Goal: Transaction & Acquisition: Purchase product/service

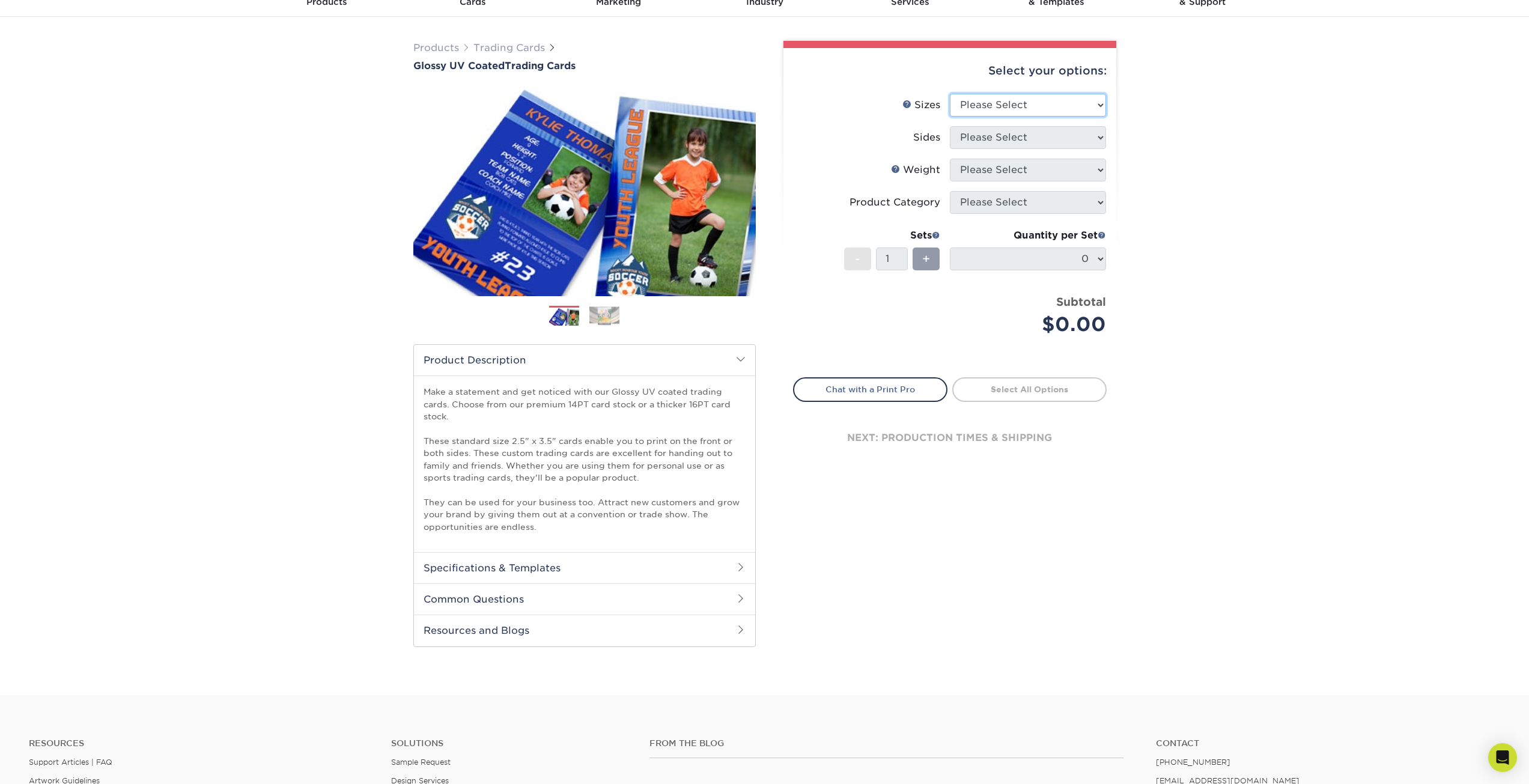
click at [1042, 113] on select "Please Select 2.5" x 3.5"" at bounding box center [1028, 105] width 156 height 23
select select "2.50x3.50"
click at [950, 94] on select "Please Select 2.5" x 3.5"" at bounding box center [1028, 105] width 156 height 23
click at [1039, 144] on select "Please Select Print Both Sides Print Front Only" at bounding box center [1028, 137] width 156 height 23
select select "13abbda7-1d64-4f25-8bb2-c179b224825d"
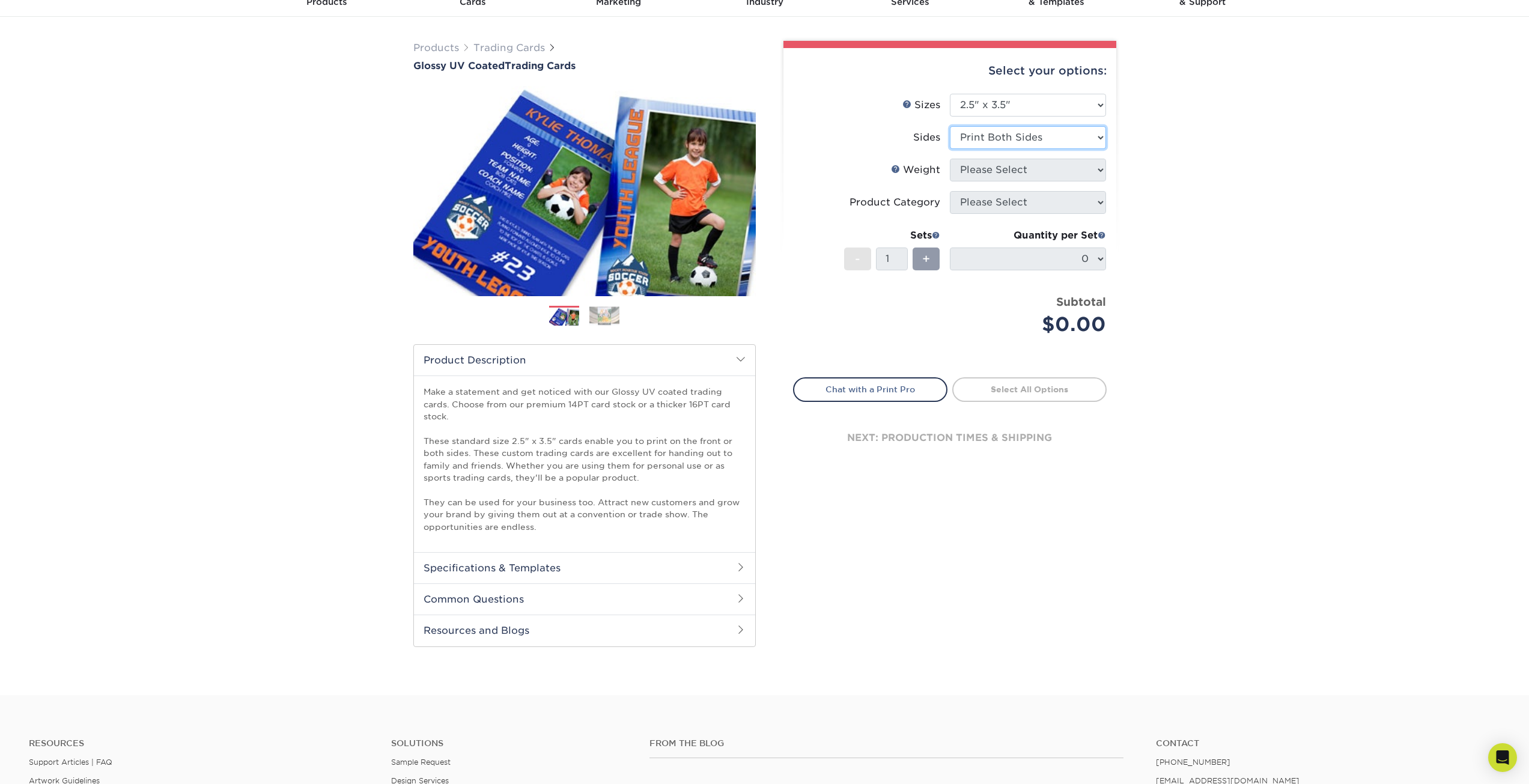
click at [950, 126] on select "Please Select Print Both Sides Print Front Only" at bounding box center [1028, 137] width 156 height 23
click at [1082, 172] on select "Please Select 16PT 14PT 18PT C1S" at bounding box center [1028, 169] width 156 height 23
select select "16PT"
click at [950, 158] on select "Please Select 16PT 14PT 18PT C1S" at bounding box center [1028, 169] width 156 height 23
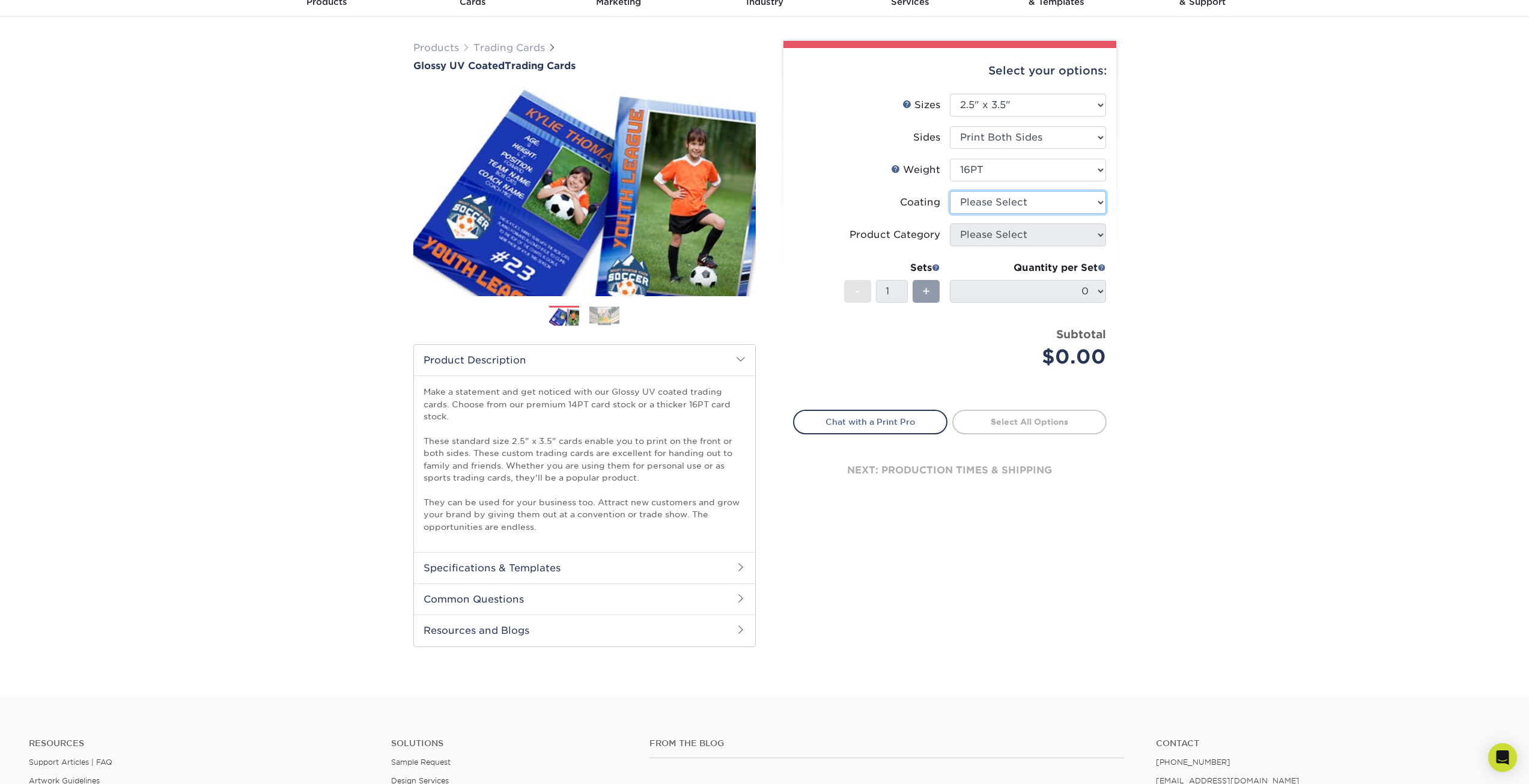
click at [1079, 204] on select at bounding box center [1028, 202] width 156 height 23
click at [950, 191] on select at bounding box center [1028, 202] width 156 height 23
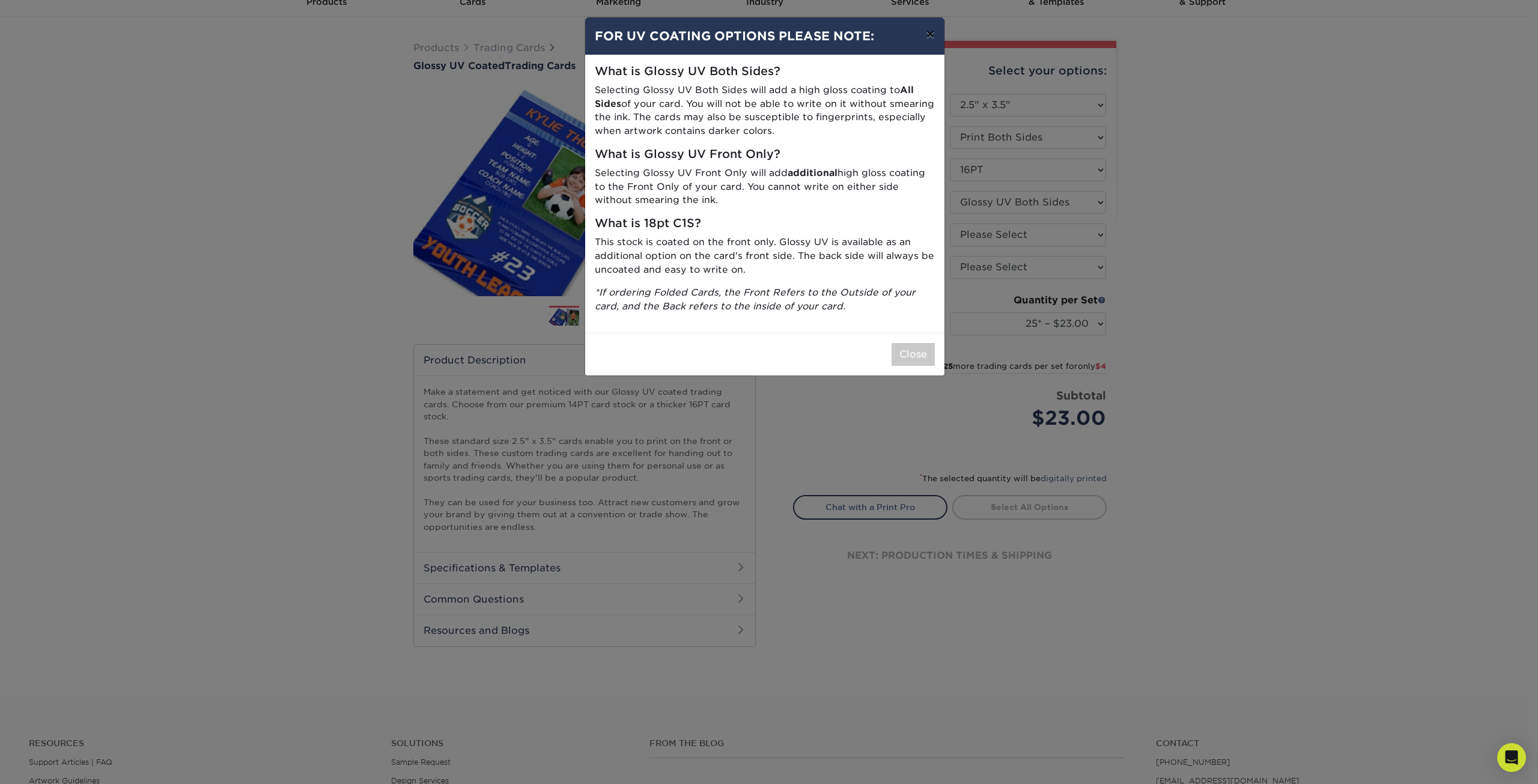
click at [924, 41] on button "×" at bounding box center [930, 34] width 28 height 34
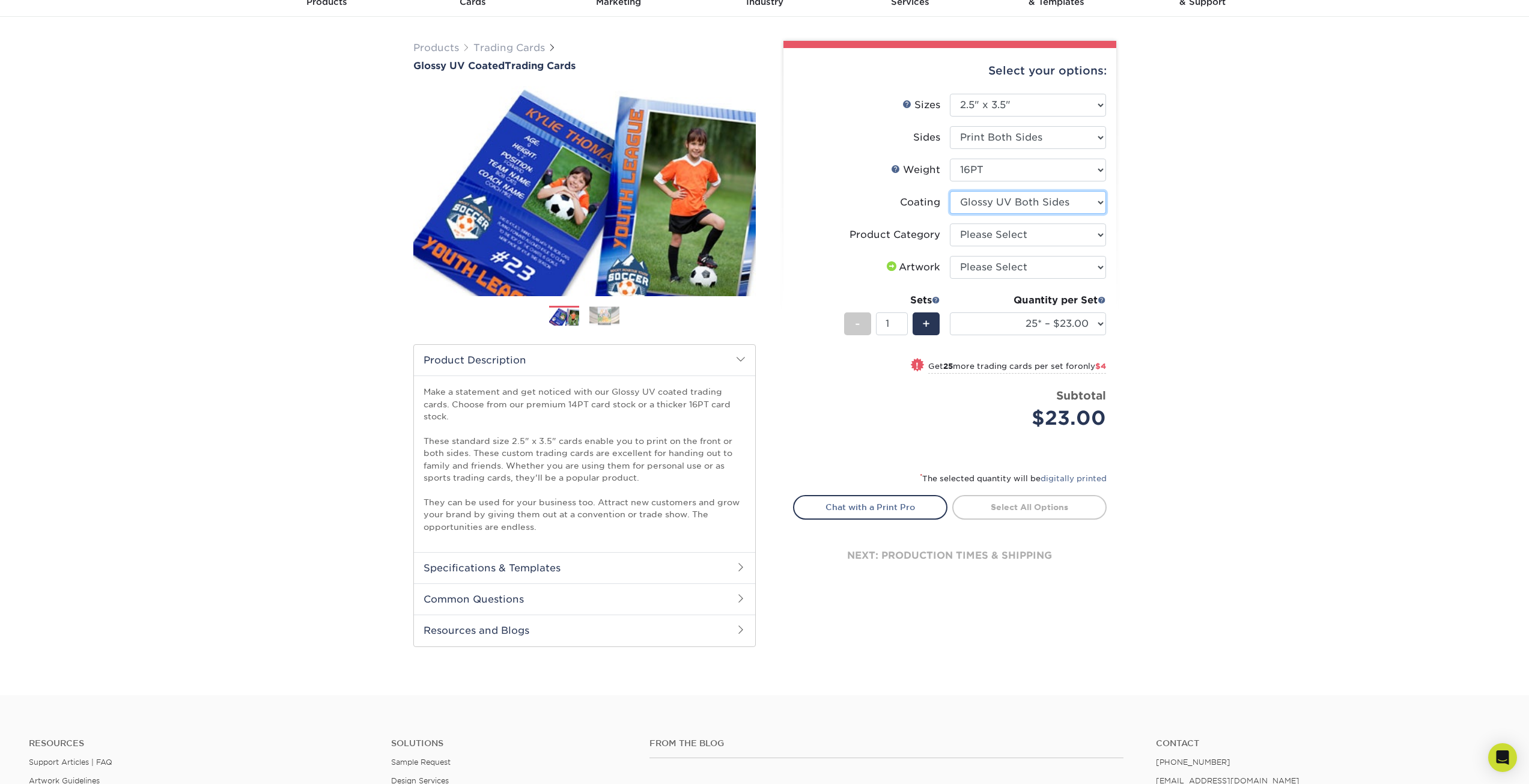
click at [1096, 204] on select at bounding box center [1028, 202] width 156 height 23
click at [950, 191] on select at bounding box center [1028, 202] width 156 height 23
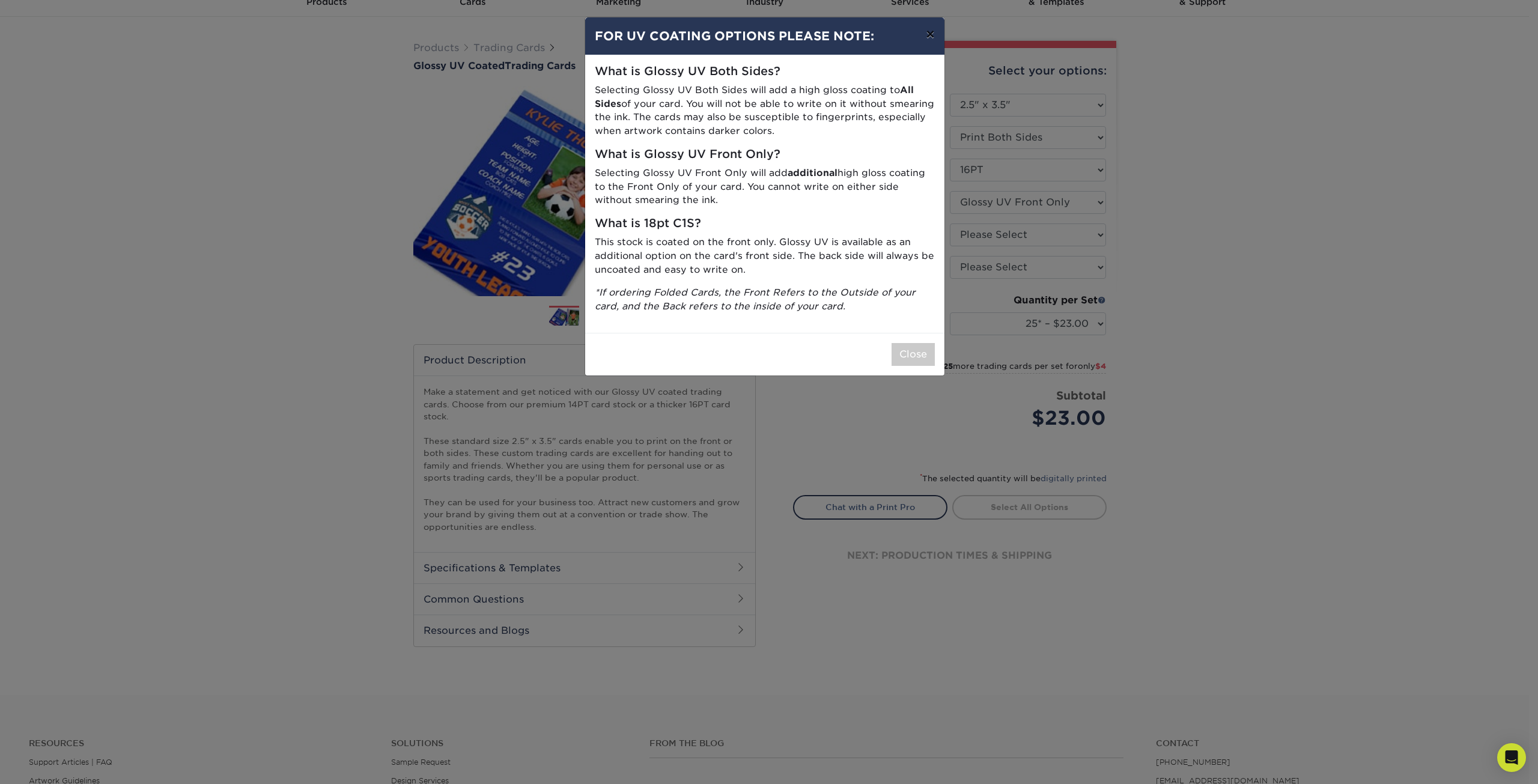
click at [926, 32] on button "×" at bounding box center [930, 34] width 28 height 34
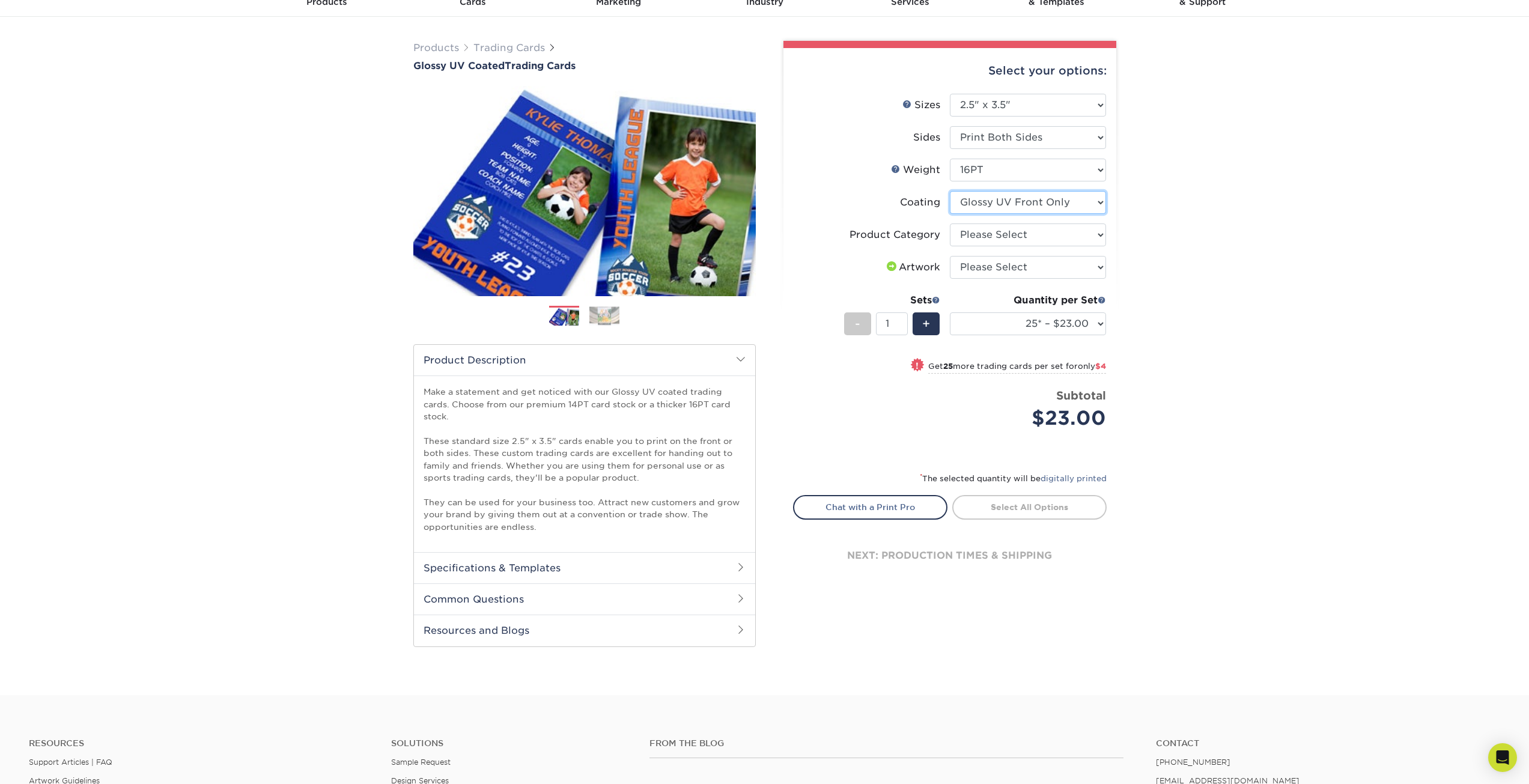
click at [1089, 198] on select at bounding box center [1028, 202] width 156 height 23
select select "-1"
click at [950, 191] on select at bounding box center [1028, 202] width 156 height 23
select select
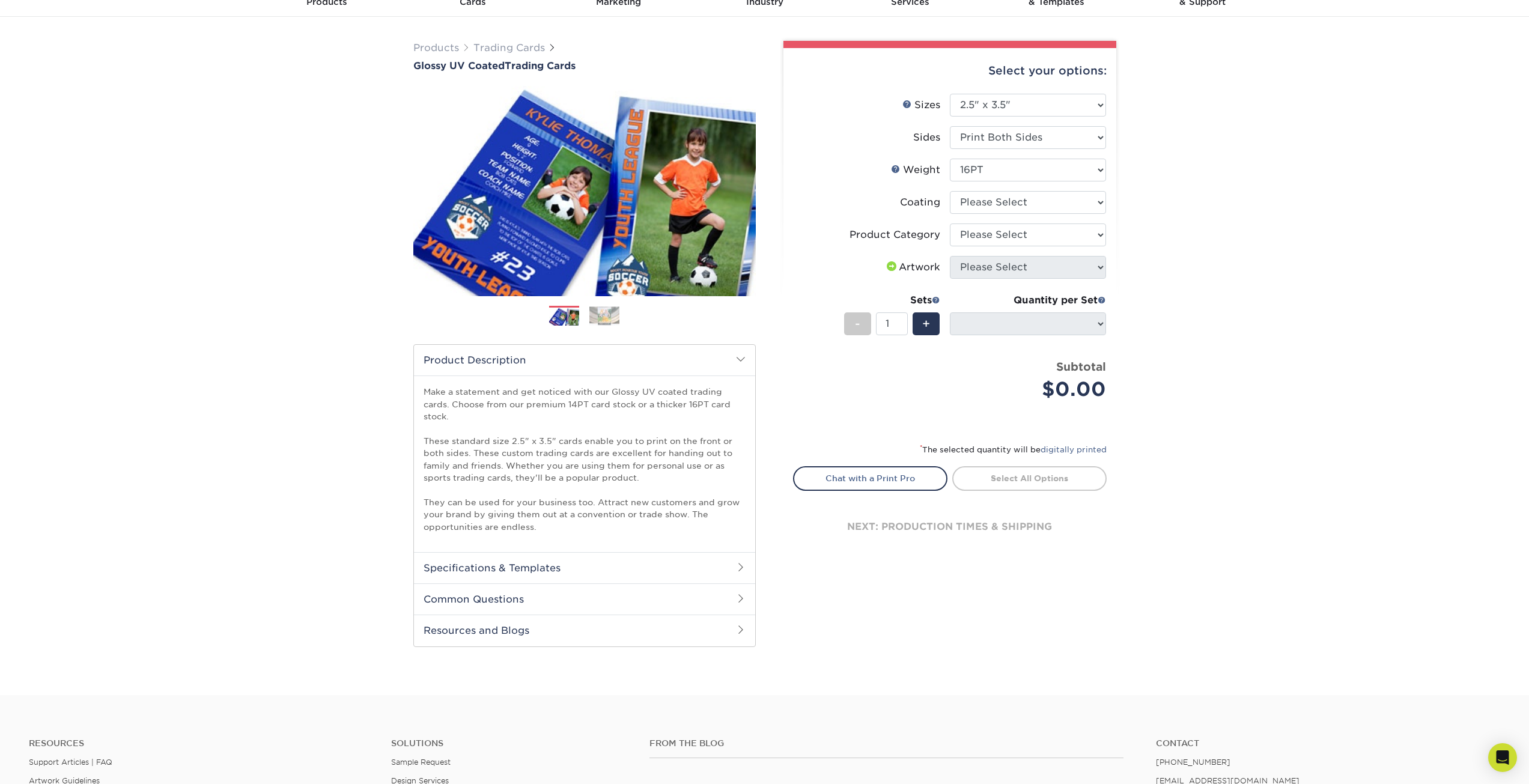
click at [1065, 214] on li "Coating" at bounding box center [949, 207] width 312 height 32
click at [1107, 264] on div "Select your options: Sizes Help Sizes Please Select 2.5" x 3.5" Sides Please Se…" at bounding box center [950, 310] width 333 height 524
drag, startPoint x: 899, startPoint y: 259, endPoint x: 876, endPoint y: 264, distance: 23.5
click at [895, 260] on div "Artwork" at bounding box center [912, 267] width 56 height 14
click at [889, 266] on span at bounding box center [892, 266] width 14 height 10
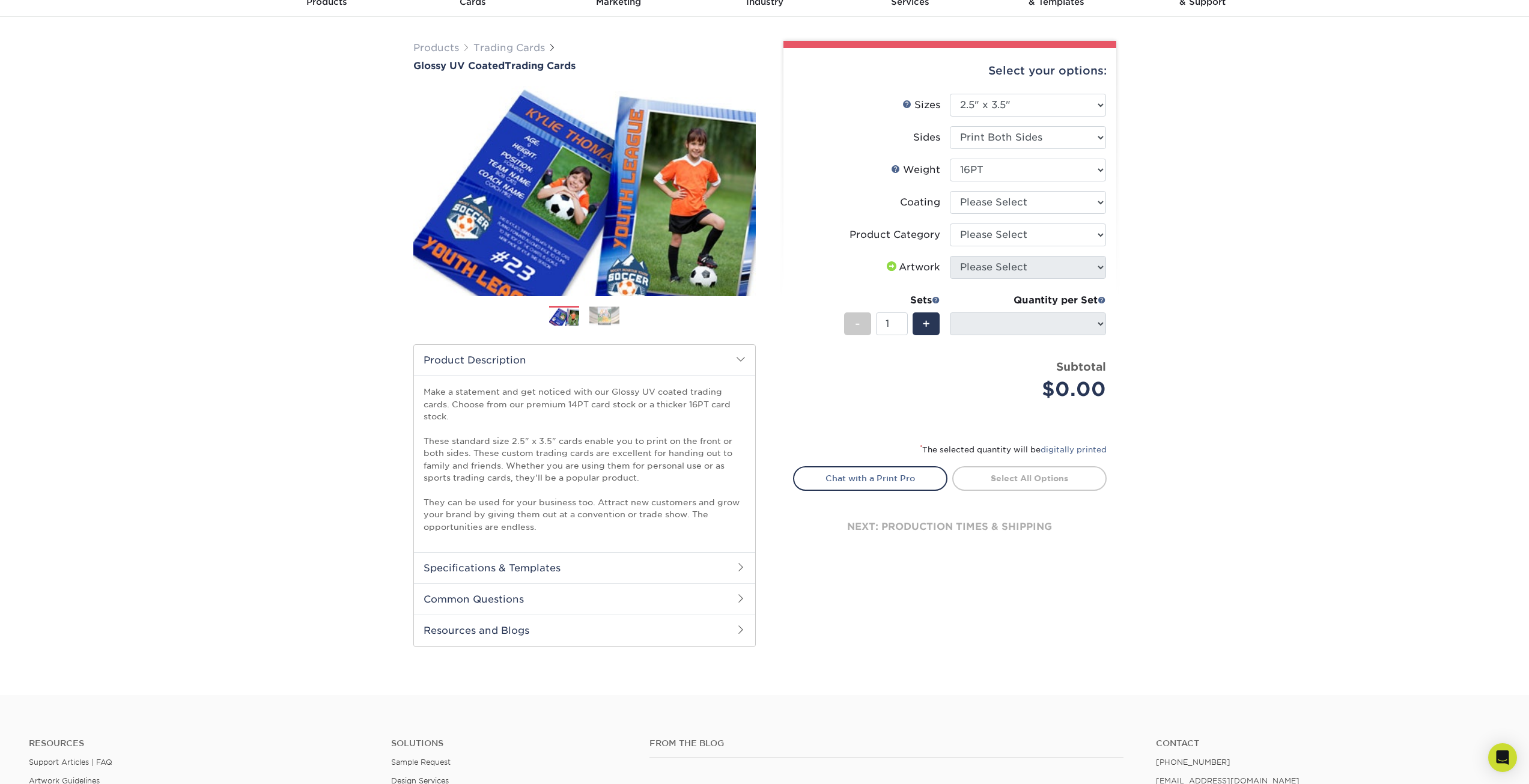
drag, startPoint x: 886, startPoint y: 267, endPoint x: 912, endPoint y: 260, distance: 26.9
click at [886, 266] on span at bounding box center [892, 266] width 14 height 10
click at [1051, 235] on select "Please Select Trading Cards" at bounding box center [1028, 235] width 156 height 23
select select "c2f9bce9-36c2-409d-b101-c29d9d031e18"
click at [950, 224] on select "Please Select Trading Cards" at bounding box center [1028, 235] width 156 height 23
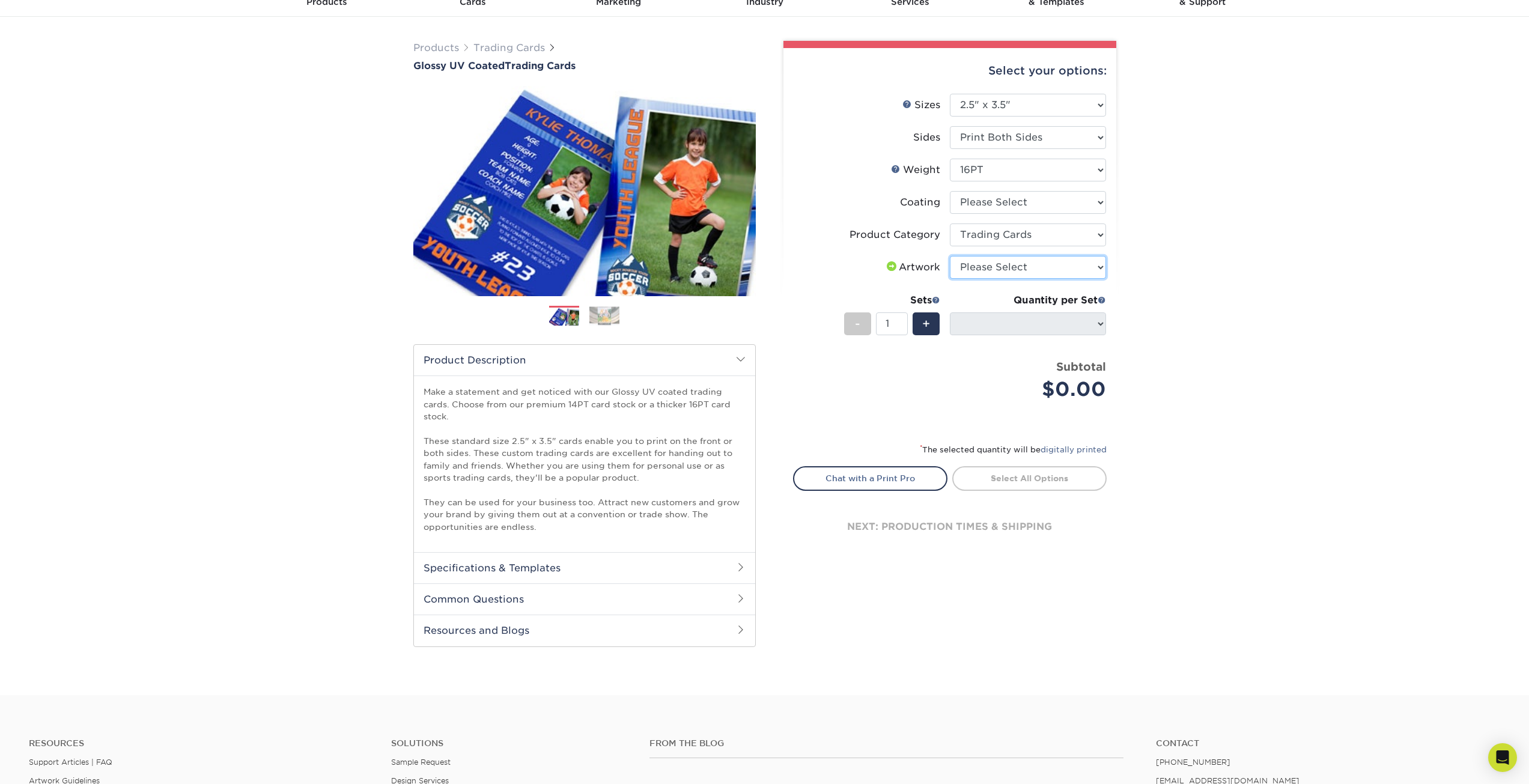
click at [1009, 264] on select "Please Select I will upload files I need a design - $100" at bounding box center [1028, 267] width 156 height 23
select select "upload"
click at [950, 256] on select "Please Select I will upload files I need a design - $100" at bounding box center [1028, 267] width 156 height 23
click at [924, 328] on span "+" at bounding box center [926, 324] width 8 height 18
type input "2"
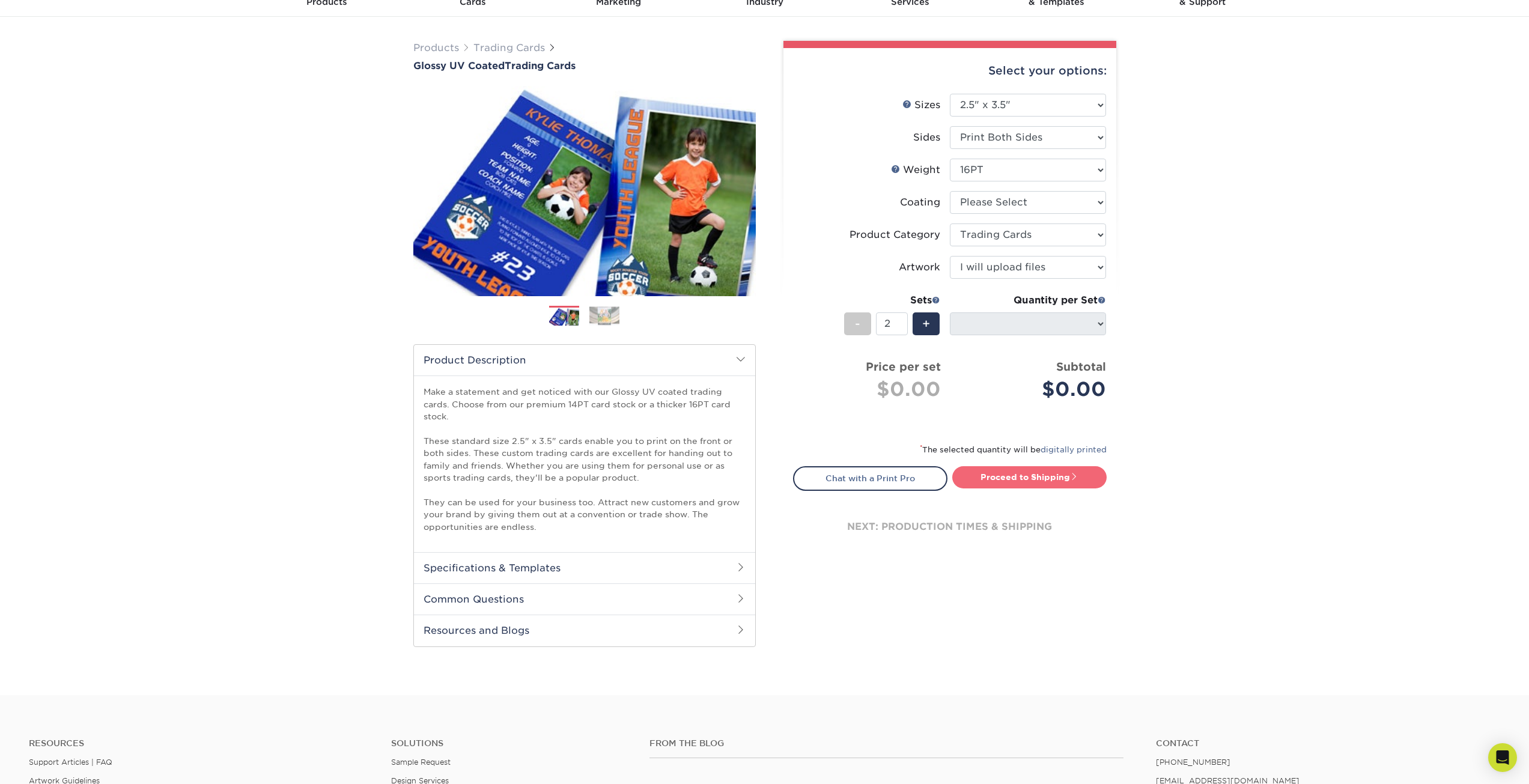
click at [1016, 482] on link "Proceed to Shipping" at bounding box center [1029, 476] width 155 height 21
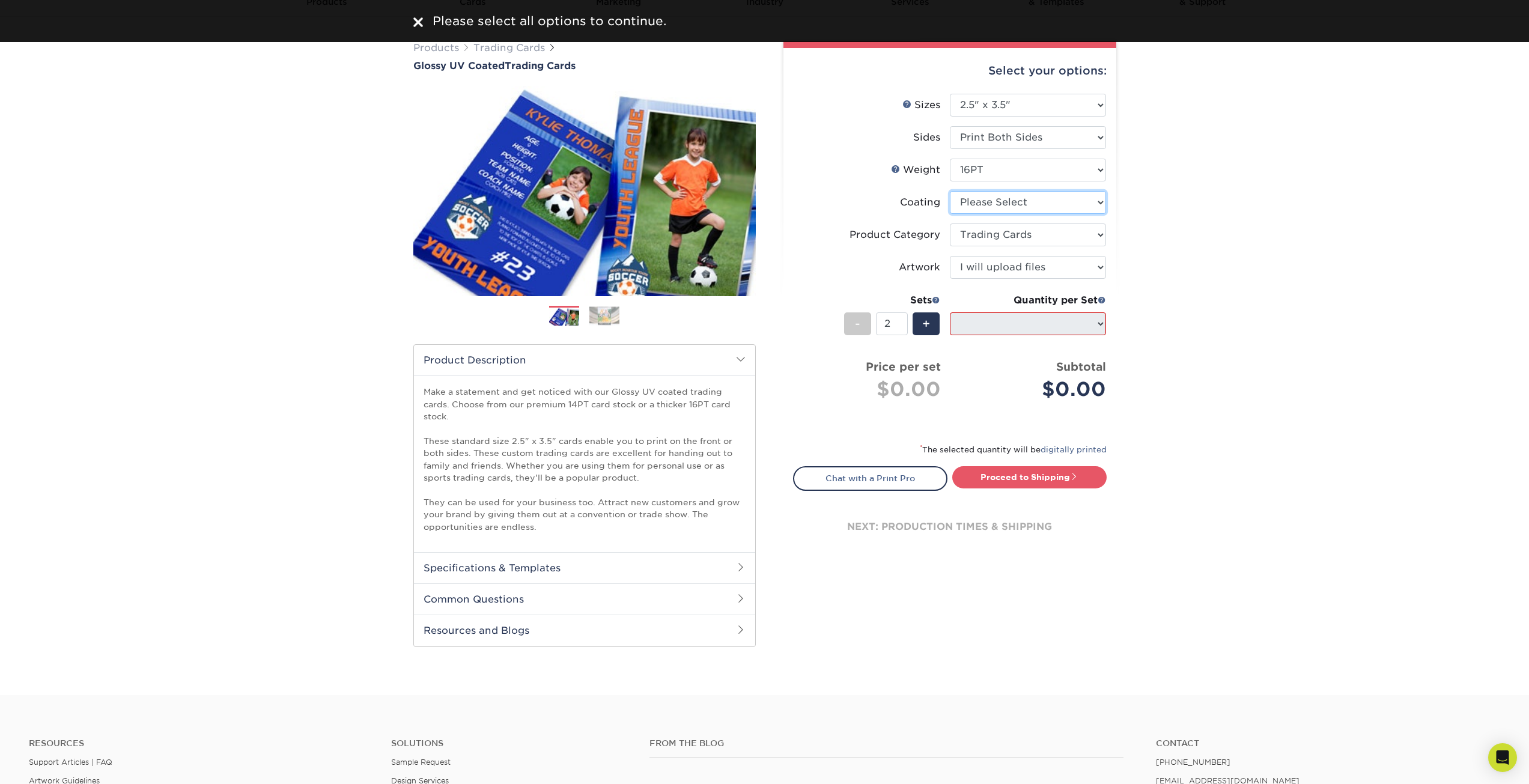
click at [1030, 202] on select at bounding box center [1028, 202] width 156 height 23
select select "1e8116af-acfc-44b1-83dc-8181aa338834"
click at [950, 191] on select at bounding box center [1028, 202] width 156 height 23
select select "-1"
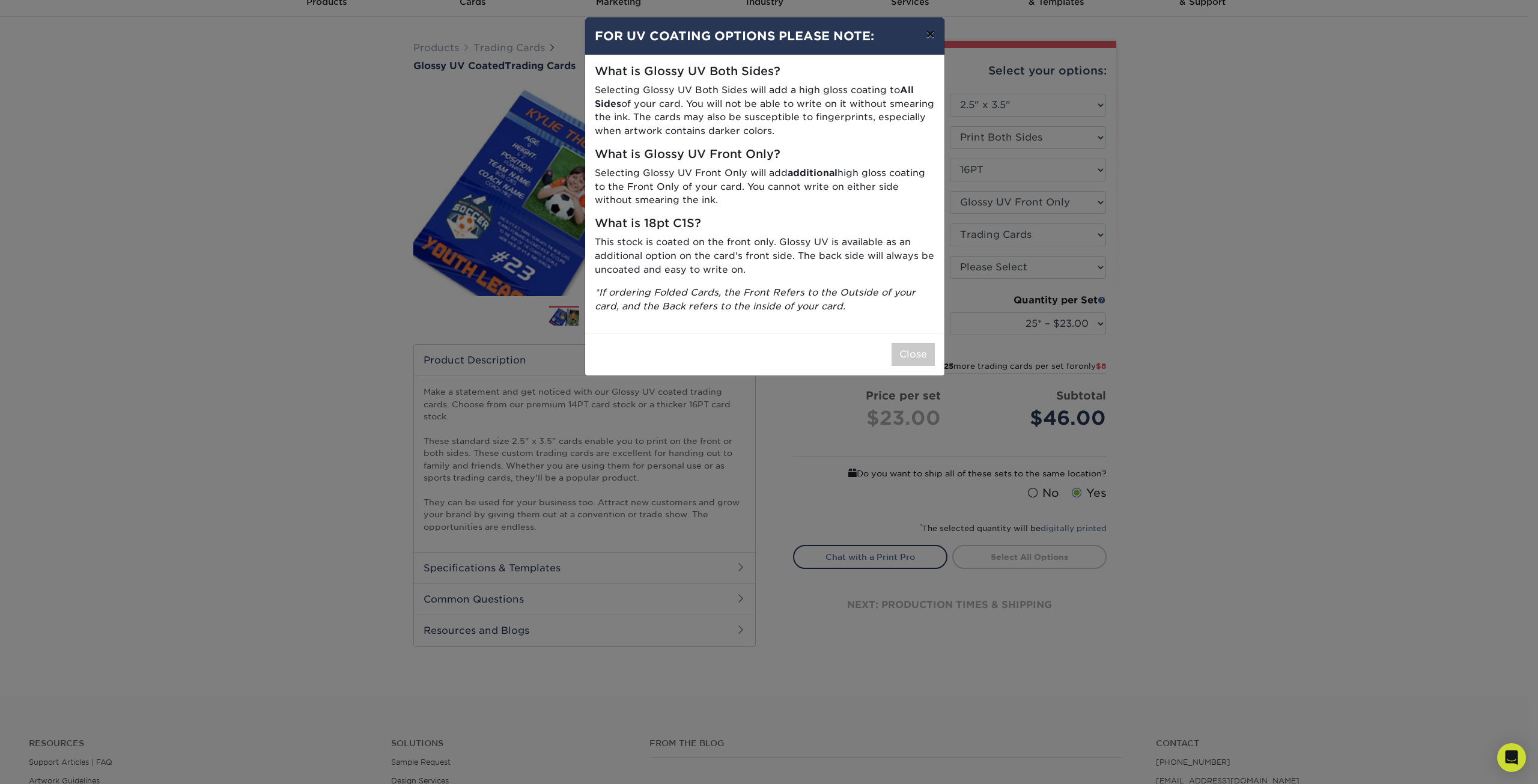
click at [926, 30] on button "×" at bounding box center [930, 34] width 28 height 34
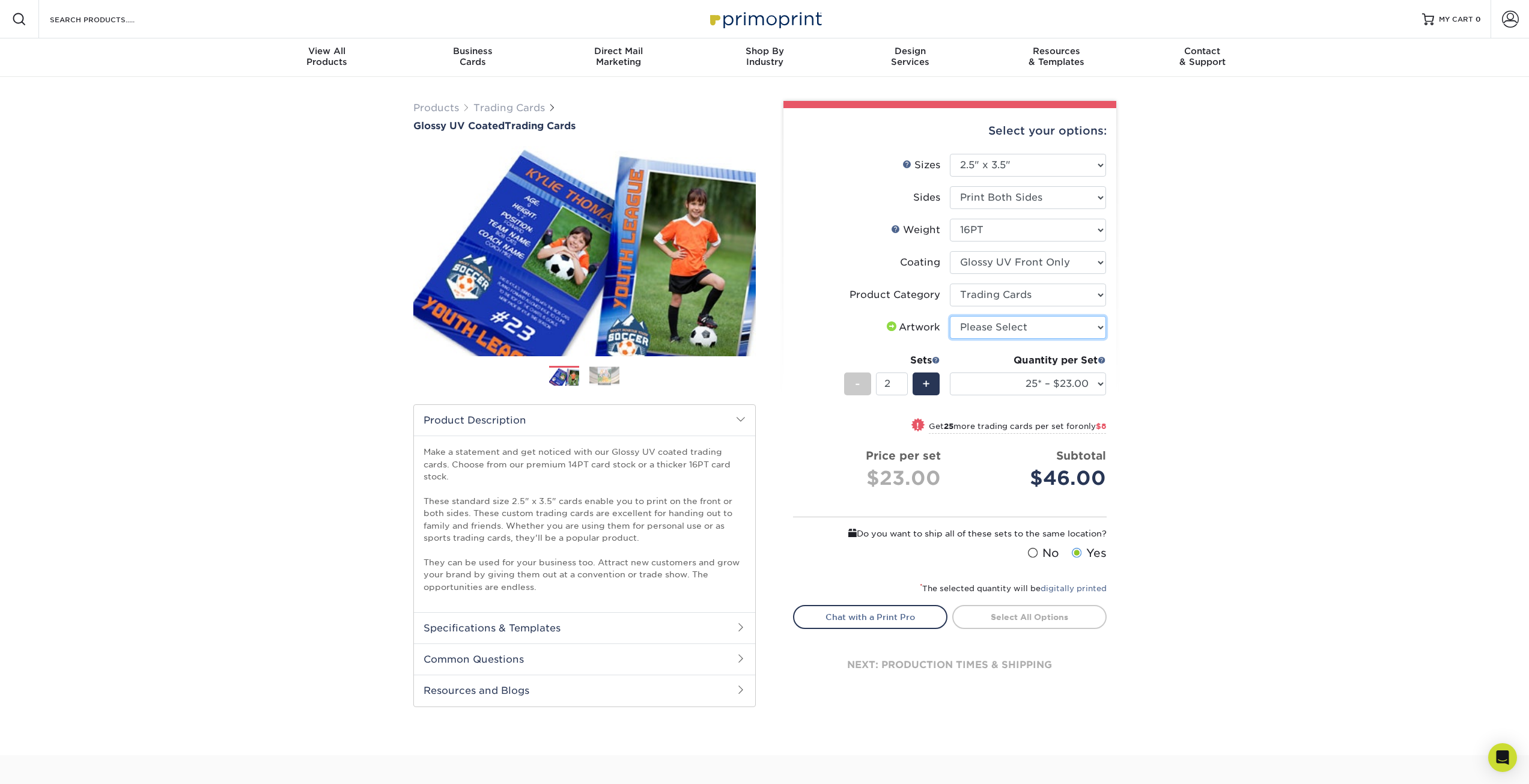
click at [1079, 326] on select "Please Select I will upload files I need a design - $100" at bounding box center [1028, 327] width 156 height 23
select select "upload"
click at [950, 316] on select "Please Select I will upload files I need a design - $100" at bounding box center [1028, 327] width 156 height 23
click at [1047, 608] on link "Proceed to Shipping" at bounding box center [1029, 615] width 155 height 21
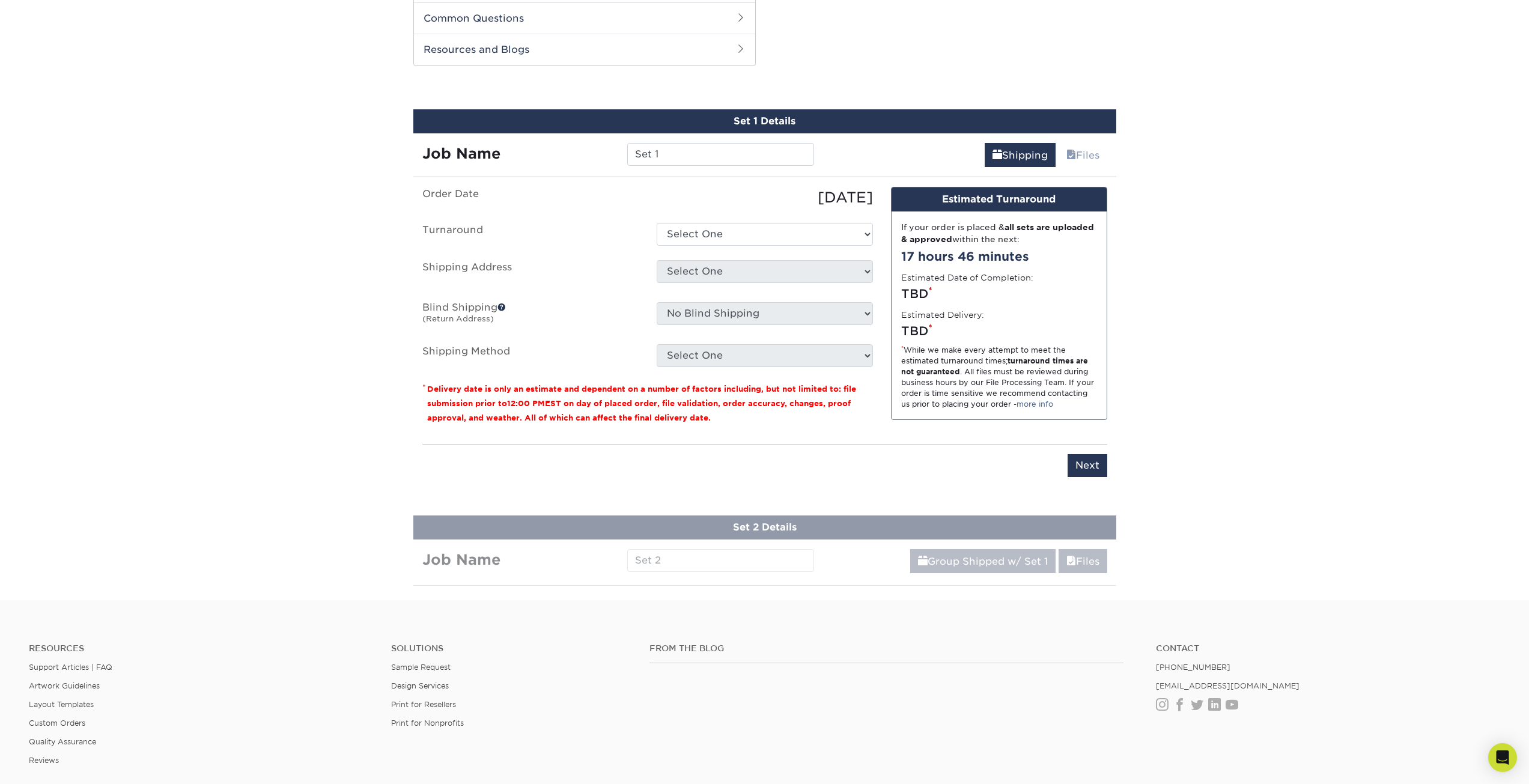
scroll to position [648, 0]
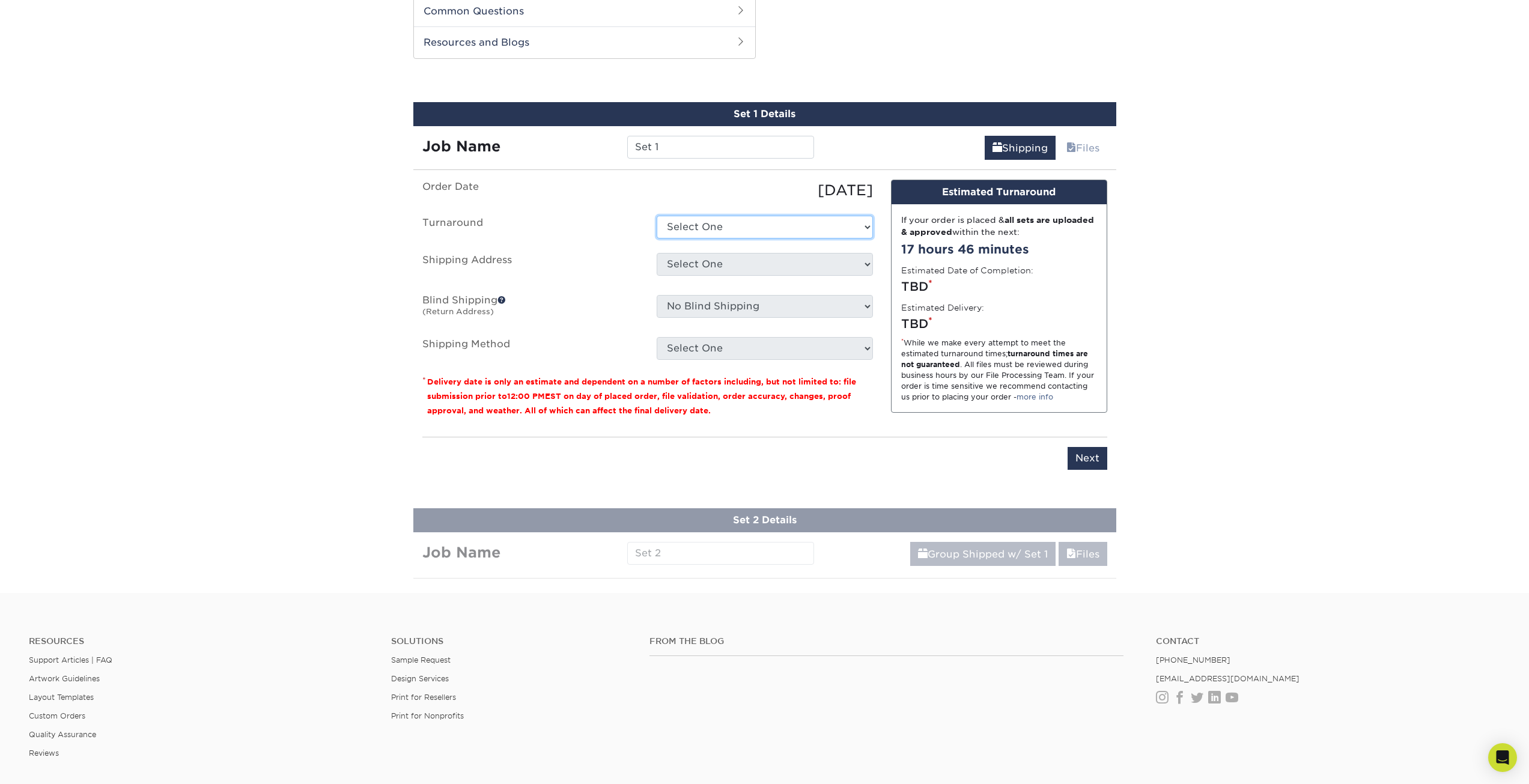
click at [791, 229] on select "Select One 2-4 Business Days 2 Day Next Business Day" at bounding box center [765, 227] width 217 height 23
click at [657, 216] on select "Select One 2-4 Business Days 2 Day Next Business Day" at bounding box center [765, 227] width 217 height 23
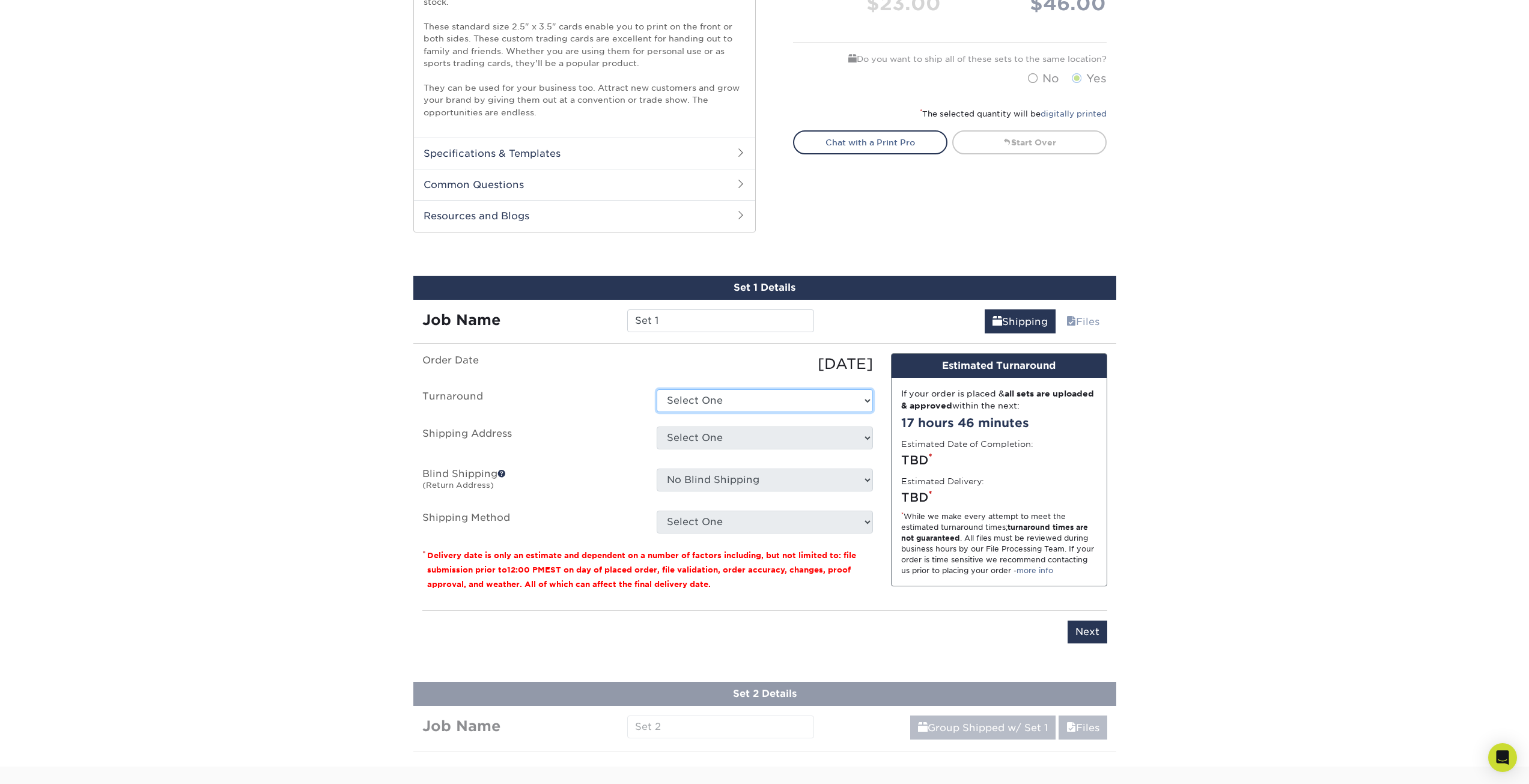
scroll to position [468, 0]
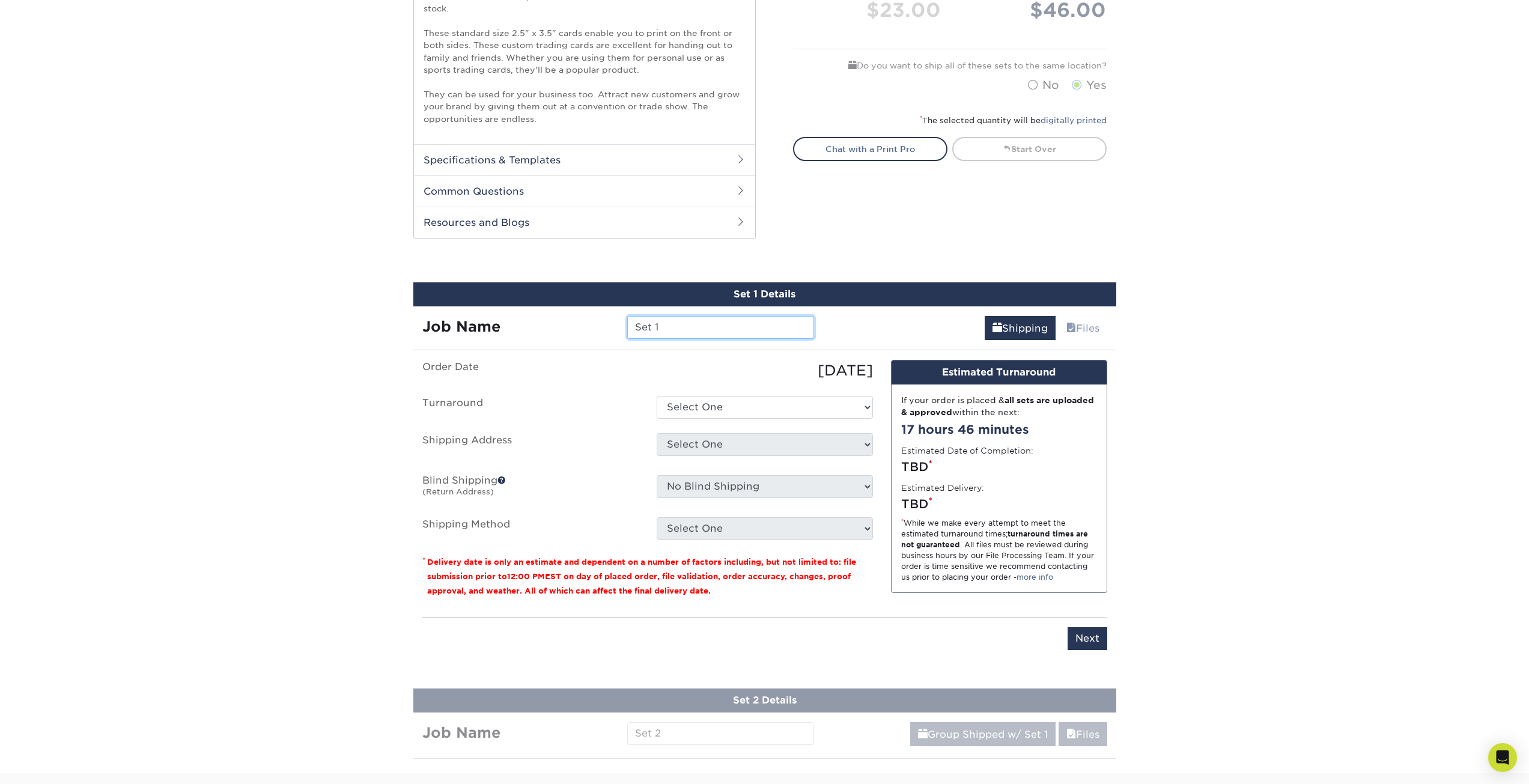
click at [793, 326] on input "Set 1" at bounding box center [720, 327] width 187 height 23
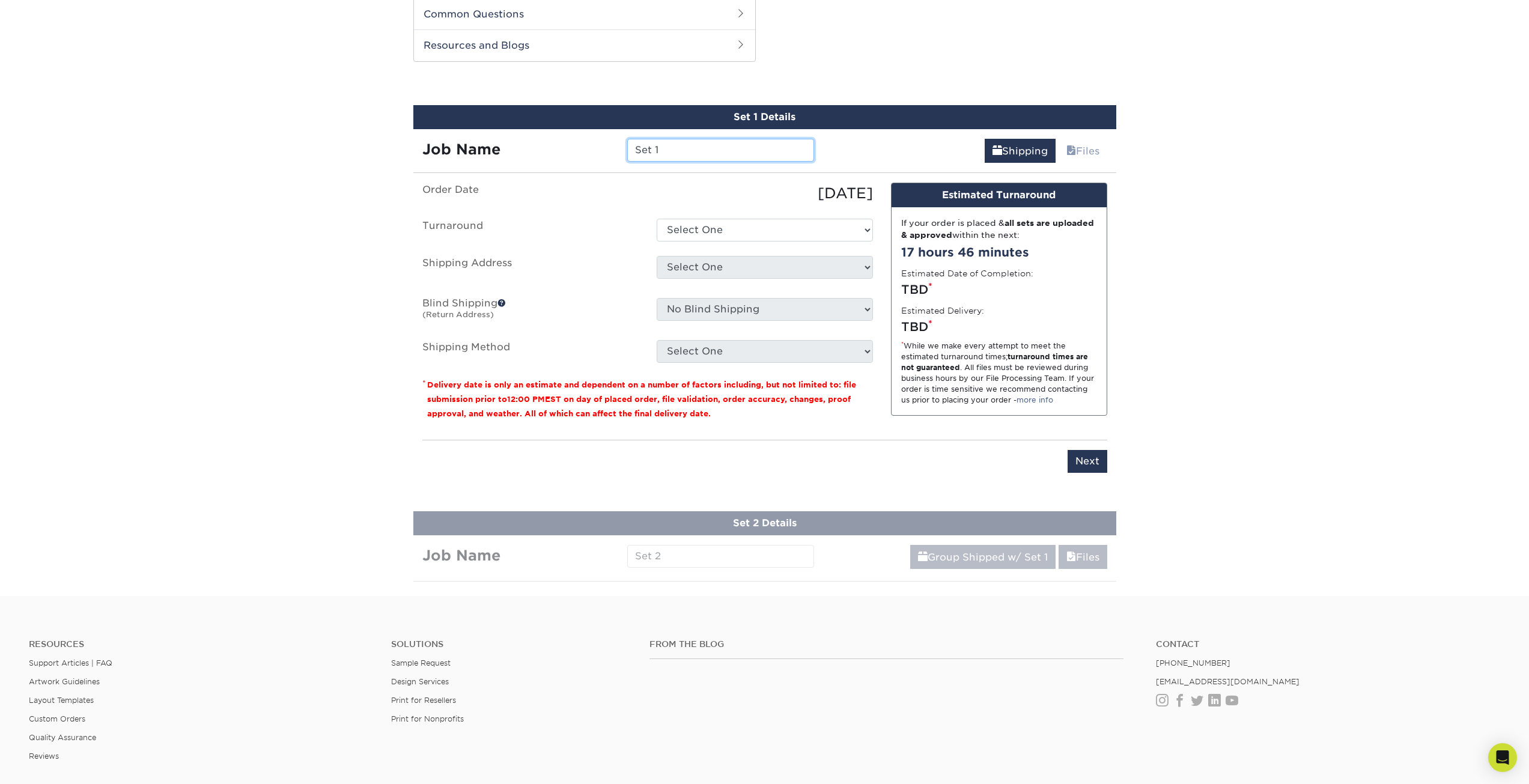
scroll to position [528, 0]
